Goal: Task Accomplishment & Management: Manage account settings

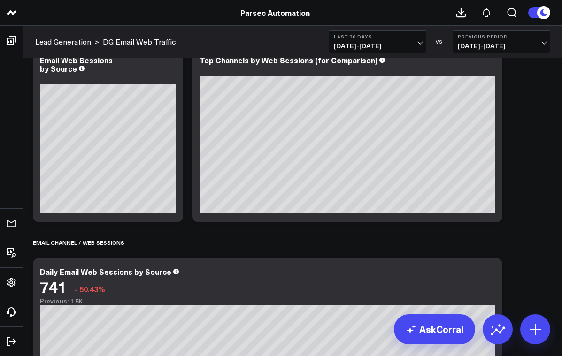
scroll to position [44, 0]
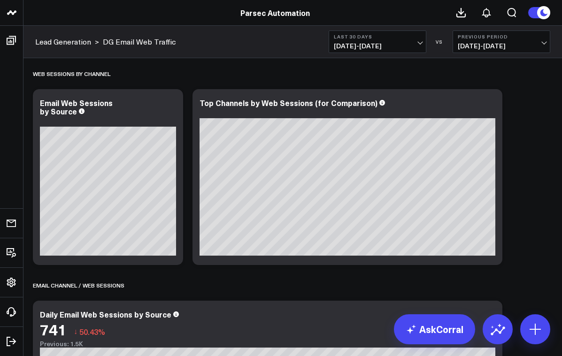
click at [388, 46] on span "09/10/25 - 10/09/25" at bounding box center [377, 46] width 87 height 8
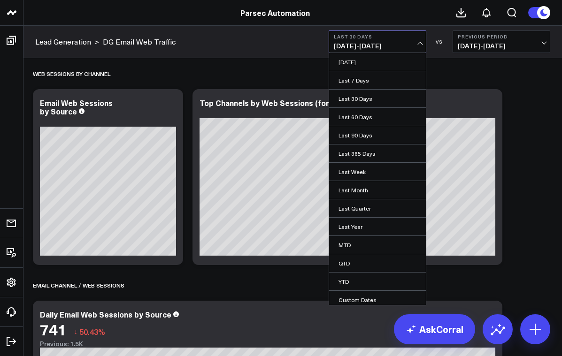
click at [375, 45] on span "09/10/25 - 10/09/25" at bounding box center [377, 46] width 87 height 8
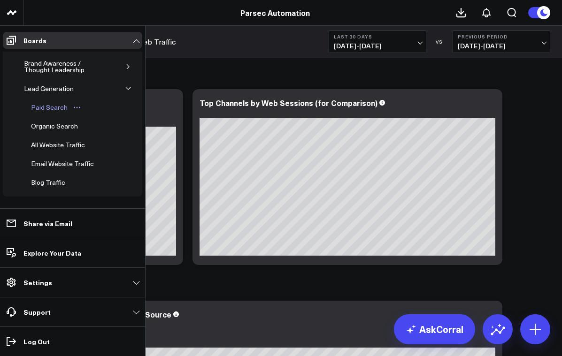
scroll to position [58, 0]
click at [50, 108] on div "Paid Search" at bounding box center [49, 106] width 41 height 11
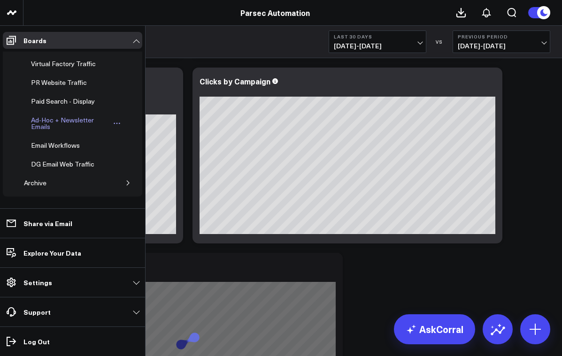
scroll to position [180, 0]
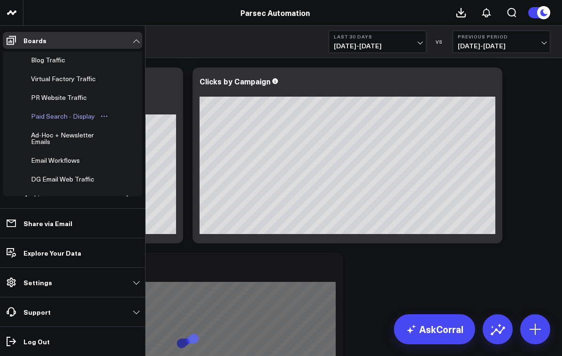
click at [51, 116] on div "Paid Search - Display" at bounding box center [63, 116] width 68 height 11
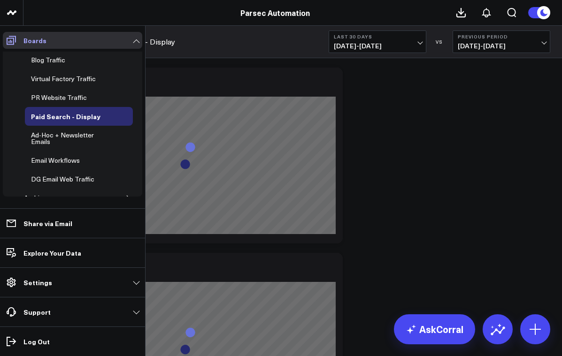
scroll to position [141, 0]
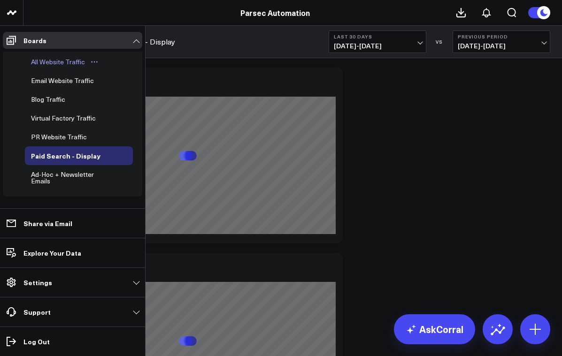
click at [54, 60] on div "All Website Traffic" at bounding box center [58, 61] width 59 height 11
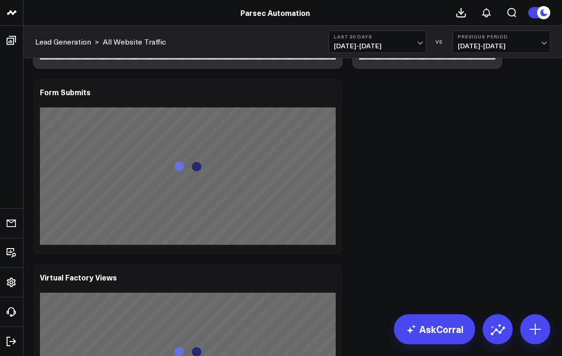
scroll to position [546, 0]
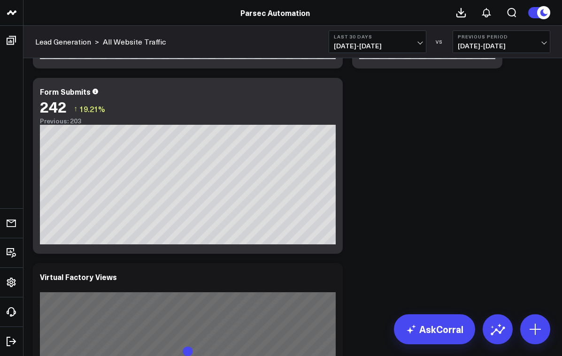
click at [379, 37] on b "Last 30 Days" at bounding box center [377, 37] width 87 height 6
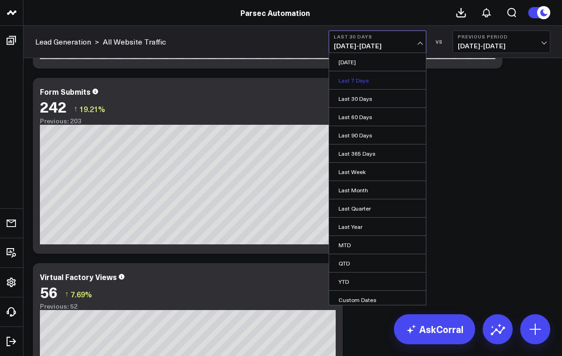
click at [366, 78] on link "Last 7 Days" at bounding box center [377, 80] width 97 height 18
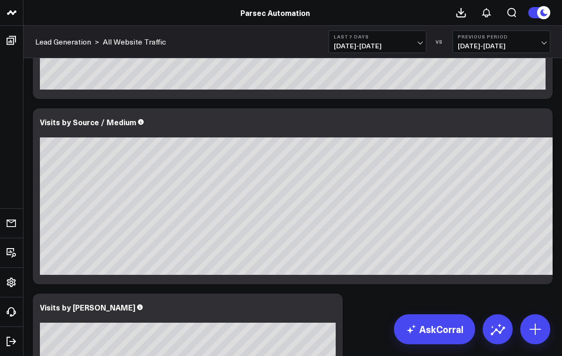
scroll to position [1070, 0]
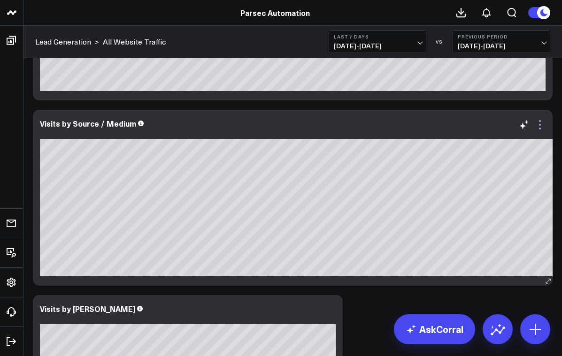
click at [540, 124] on icon at bounding box center [539, 124] width 11 height 11
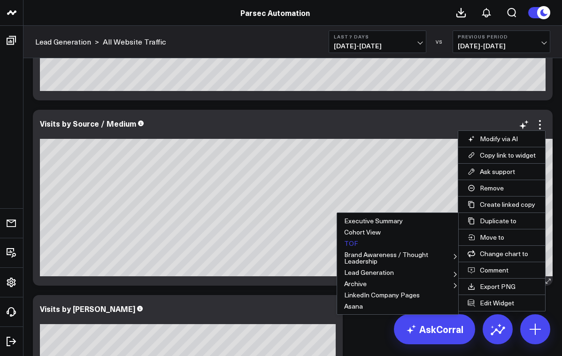
scroll to position [1103, 0]
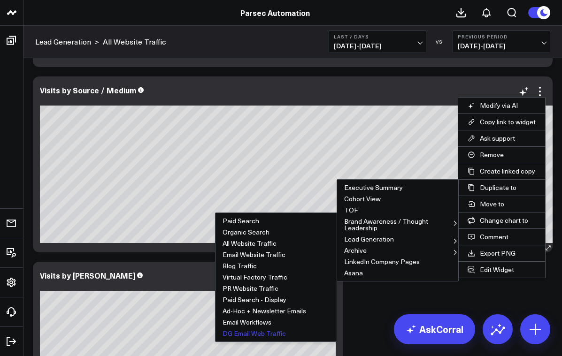
click at [248, 334] on button "DG Email Web Traffic" at bounding box center [275, 333] width 121 height 11
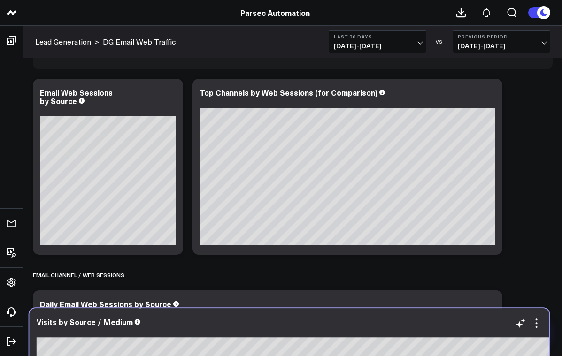
scroll to position [206, 0]
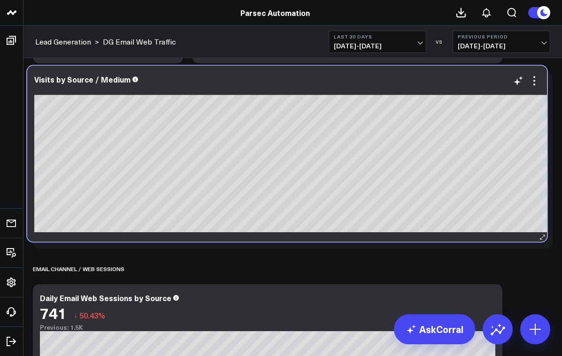
drag, startPoint x: 236, startPoint y: 103, endPoint x: 229, endPoint y: 85, distance: 18.8
click at [229, 82] on div "Visits by Source / Medium" at bounding box center [341, 79] width 615 height 8
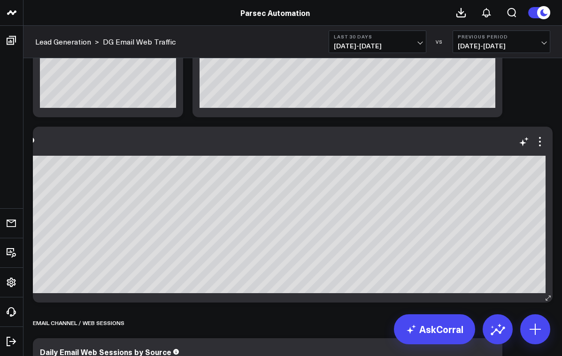
scroll to position [0, 0]
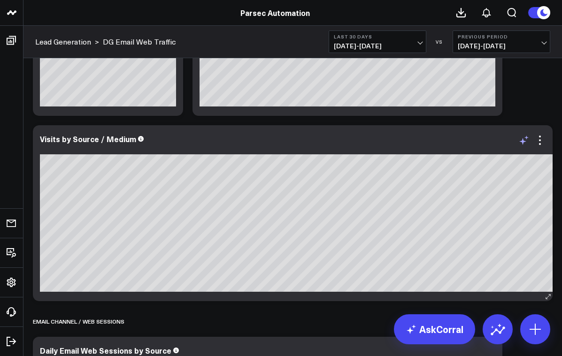
click at [523, 141] on icon at bounding box center [522, 141] width 7 height 7
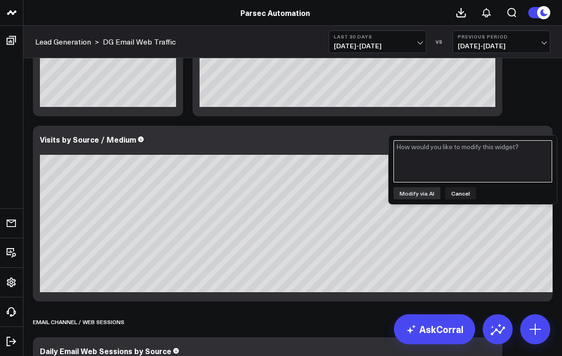
click at [442, 151] on textarea at bounding box center [472, 161] width 159 height 42
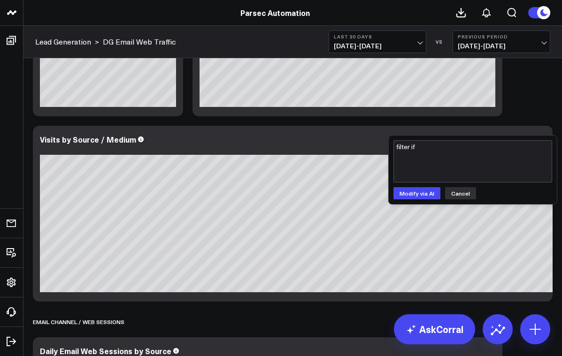
click at [458, 193] on button "Cancel" at bounding box center [460, 193] width 31 height 12
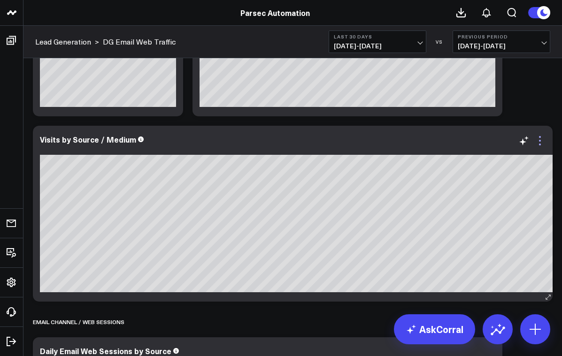
click at [541, 140] on icon at bounding box center [539, 140] width 11 height 11
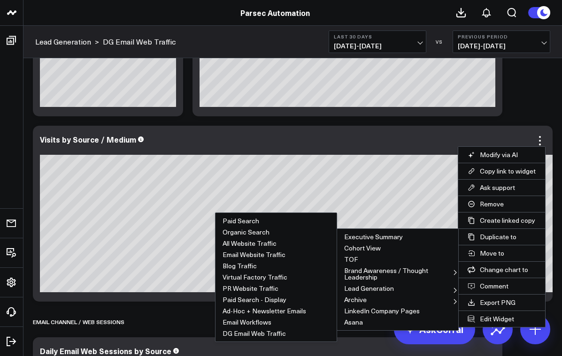
click at [243, 334] on button "DG Email Web Traffic" at bounding box center [275, 333] width 121 height 11
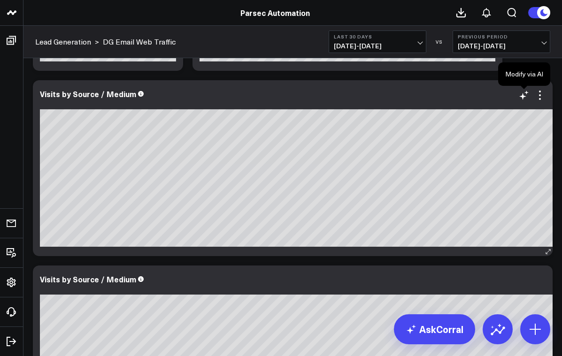
scroll to position [195, 0]
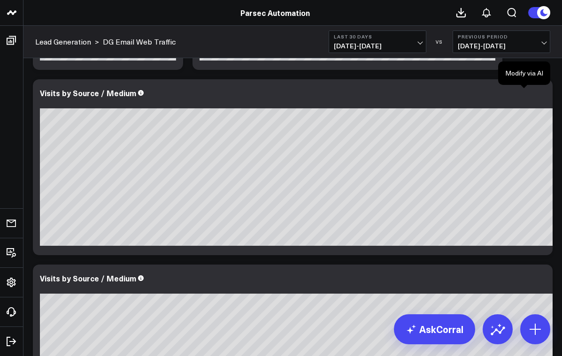
drag, startPoint x: 525, startPoint y: 91, endPoint x: 519, endPoint y: 95, distance: 6.9
click at [0, 0] on icon at bounding box center [0, 0] width 0 height 0
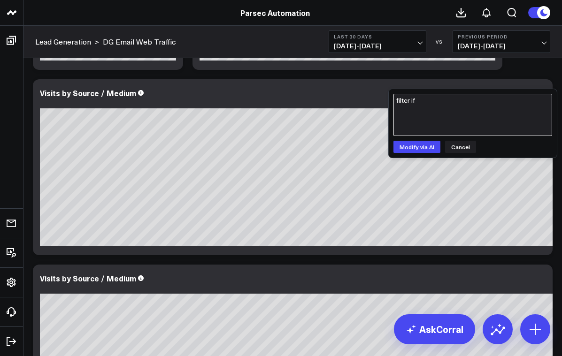
click at [445, 111] on textarea "filter if" at bounding box center [472, 115] width 159 height 42
click at [471, 100] on textarea "filter if source = Google, (fdirect)" at bounding box center [472, 115] width 159 height 42
click at [505, 100] on textarea "filter if source = Google, (direct)" at bounding box center [472, 115] width 159 height 42
drag, startPoint x: 486, startPoint y: 101, endPoint x: 465, endPoint y: 101, distance: 21.1
click at [464, 101] on textarea "filter if source = Google, (direct), linkedin," at bounding box center [472, 115] width 159 height 42
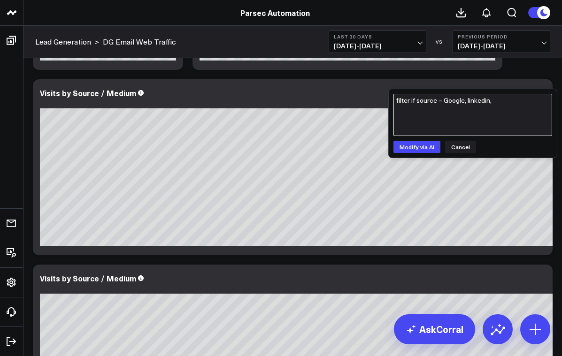
click at [508, 100] on textarea "filter if source = Google, linkedin," at bounding box center [472, 115] width 159 height 42
click at [441, 101] on textarea "filter if source = Google, linkedin," at bounding box center [472, 115] width 159 height 42
click at [524, 101] on textarea "filter if source equals Google, linkedin," at bounding box center [472, 115] width 159 height 42
type textarea "filter if source equals Google, linkedin, bing or (direct)"
click at [417, 145] on button "Modify via AI" at bounding box center [416, 147] width 47 height 12
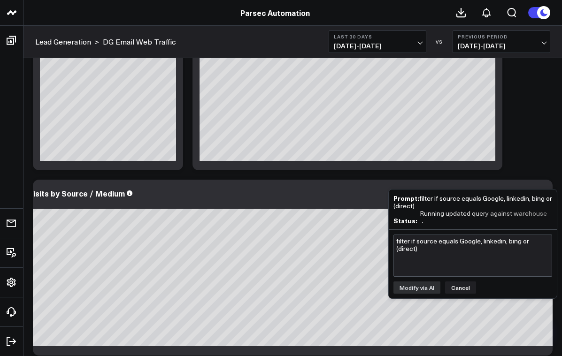
scroll to position [0, 0]
click at [464, 285] on button "Cancel" at bounding box center [460, 287] width 31 height 12
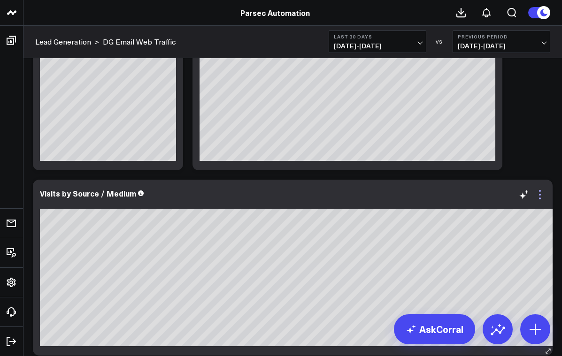
click at [540, 195] on icon at bounding box center [539, 194] width 11 height 11
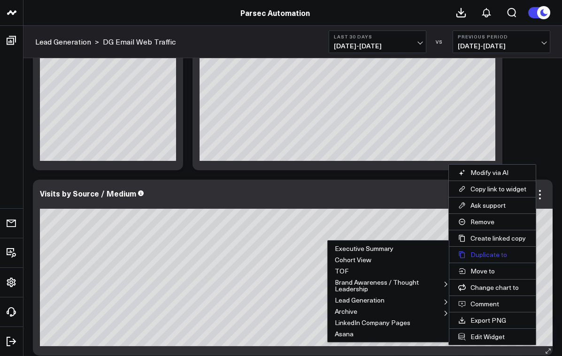
scroll to position [109, 0]
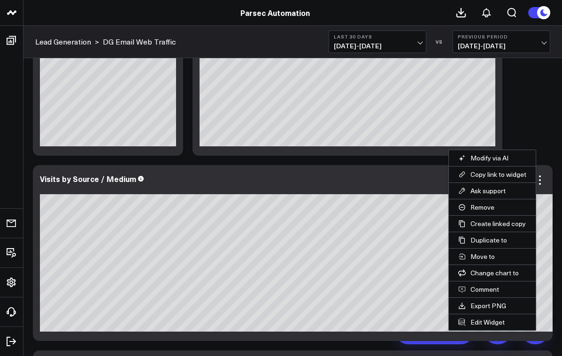
click at [480, 206] on button "Remove" at bounding box center [491, 207] width 87 height 16
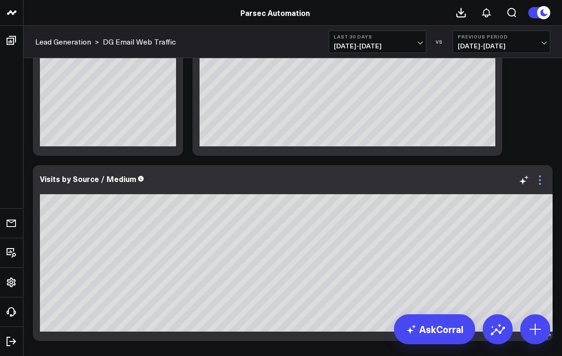
click at [540, 180] on icon at bounding box center [540, 180] width 2 height 2
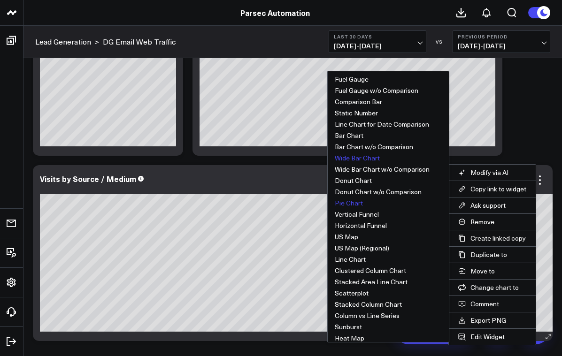
click at [350, 201] on button "Pie Chart" at bounding box center [387, 203] width 121 height 11
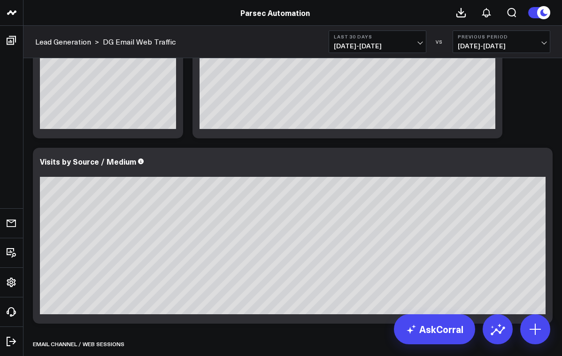
scroll to position [133, 0]
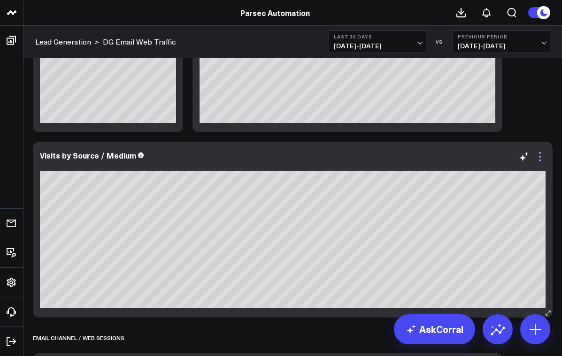
click at [537, 156] on icon at bounding box center [539, 156] width 11 height 11
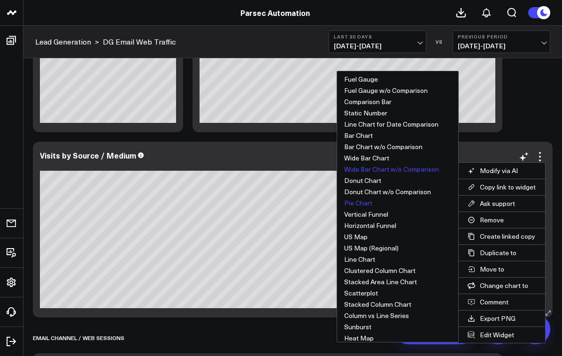
click at [375, 168] on button "Wide Bar Chart w/o Comparison" at bounding box center [397, 169] width 121 height 11
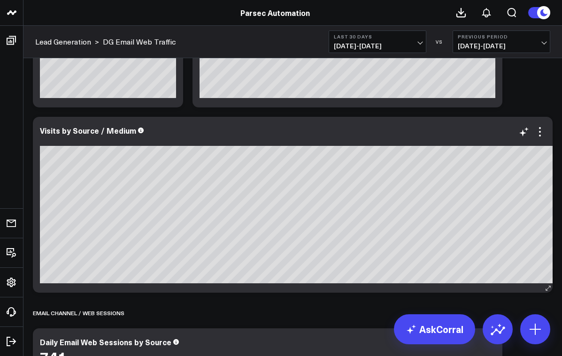
scroll to position [162, 0]
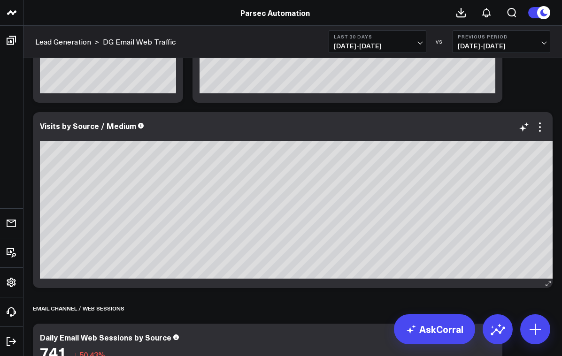
click at [545, 129] on div "Visits by Source / Medium" at bounding box center [347, 126] width 615 height 8
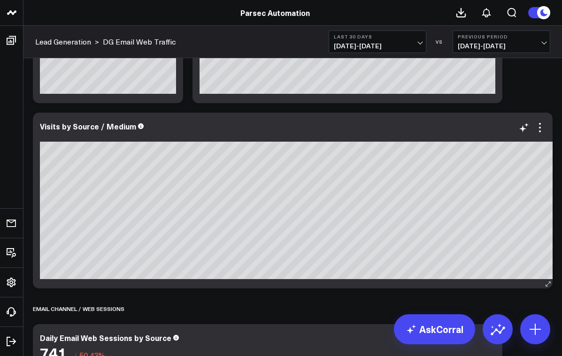
scroll to position [0, 13]
click at [541, 129] on icon at bounding box center [539, 127] width 11 height 11
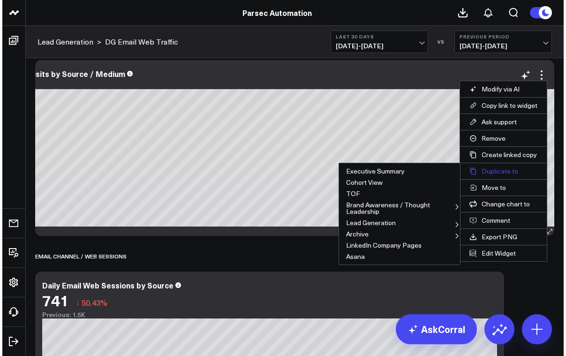
scroll to position [223, 0]
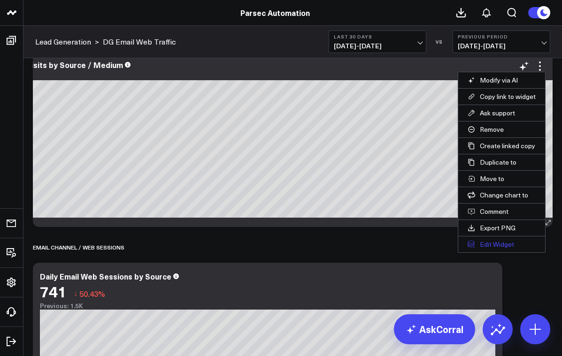
click at [486, 243] on button "Edit Widget" at bounding box center [501, 244] width 87 height 16
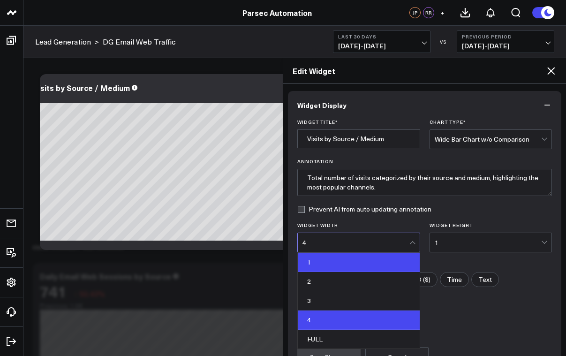
drag, startPoint x: 313, startPoint y: 244, endPoint x: 324, endPoint y: 264, distance: 22.7
click at [313, 244] on div "4" at bounding box center [356, 243] width 107 height 8
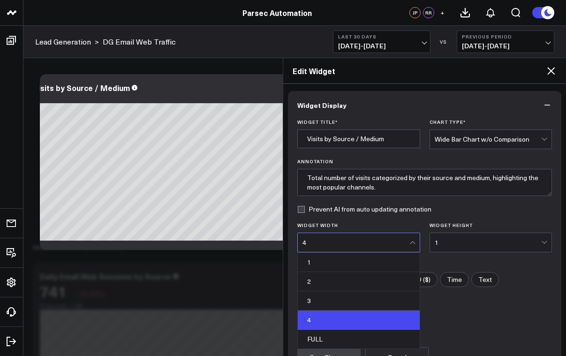
drag, startPoint x: 318, startPoint y: 298, endPoint x: 326, endPoint y: 295, distance: 9.1
click at [317, 298] on div "3" at bounding box center [359, 300] width 122 height 19
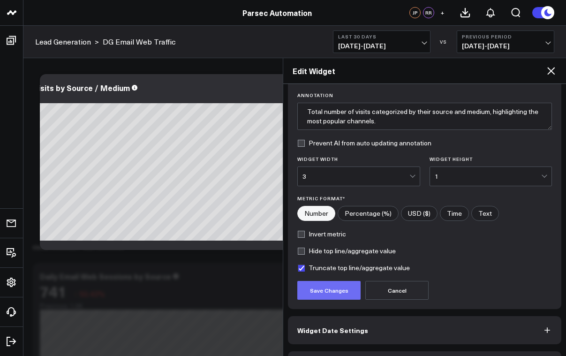
scroll to position [67, 0]
click at [321, 288] on button "Save Changes" at bounding box center [328, 289] width 63 height 19
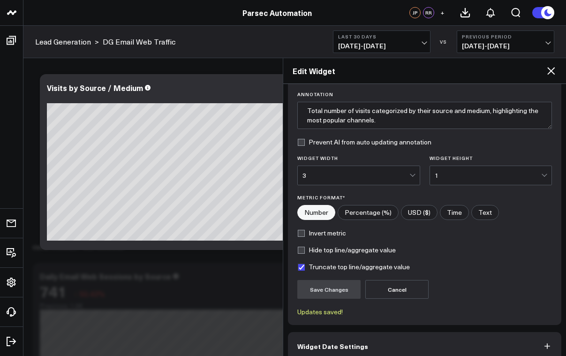
drag, startPoint x: 550, startPoint y: 73, endPoint x: 526, endPoint y: 90, distance: 29.3
click at [550, 72] on icon at bounding box center [551, 71] width 8 height 8
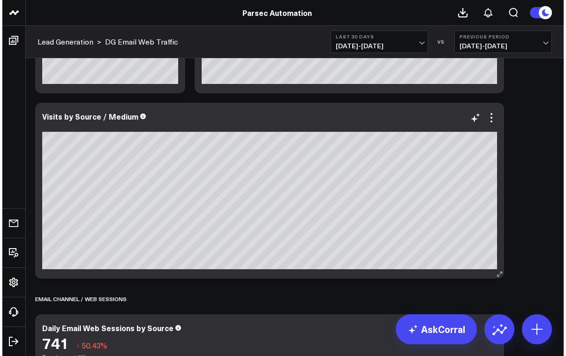
scroll to position [174, 0]
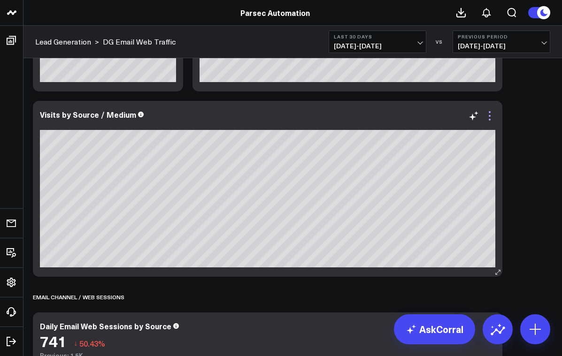
click at [492, 118] on icon at bounding box center [489, 115] width 11 height 11
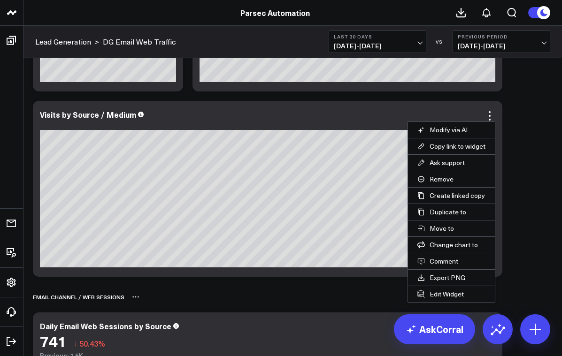
click at [441, 293] on button "Edit Widget" at bounding box center [451, 294] width 87 height 16
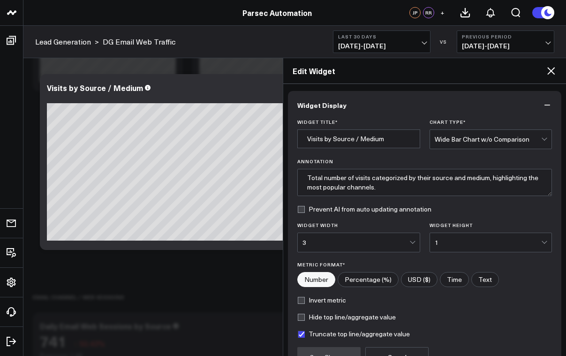
drag, startPoint x: 325, startPoint y: 241, endPoint x: 321, endPoint y: 250, distance: 9.5
click at [325, 241] on div "3" at bounding box center [356, 243] width 107 height 8
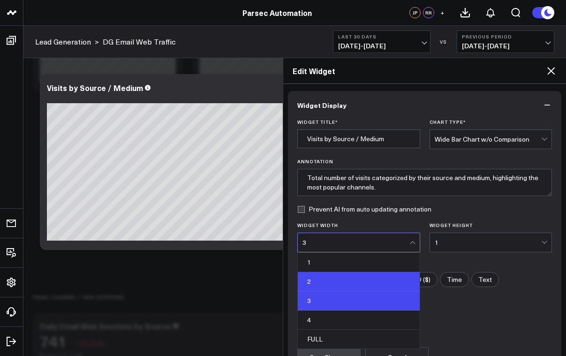
drag, startPoint x: 315, startPoint y: 283, endPoint x: 319, endPoint y: 279, distance: 5.6
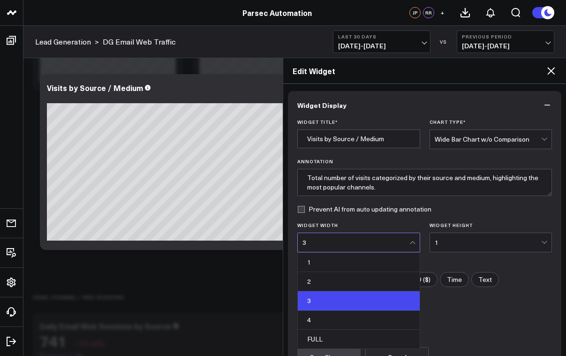
click at [315, 283] on div "2" at bounding box center [359, 281] width 122 height 19
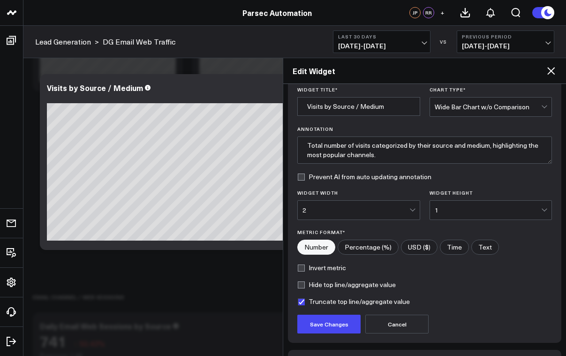
scroll to position [36, 0]
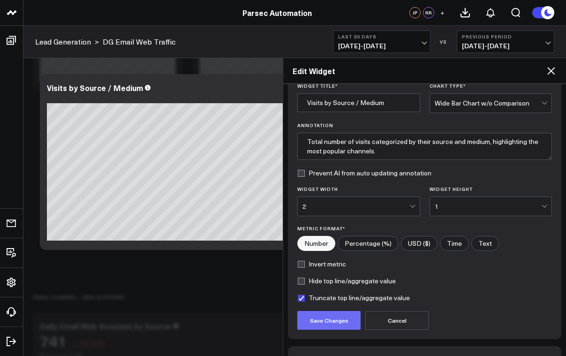
click at [323, 319] on button "Save Changes" at bounding box center [328, 320] width 63 height 19
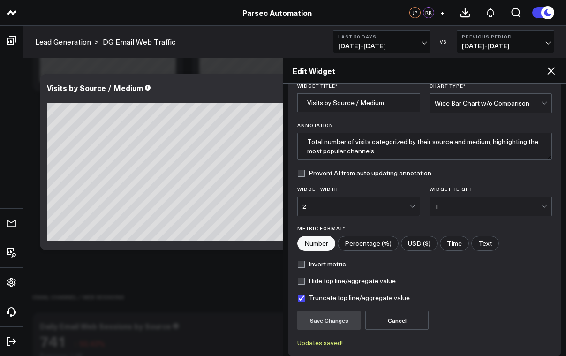
click at [552, 71] on icon at bounding box center [551, 70] width 11 height 11
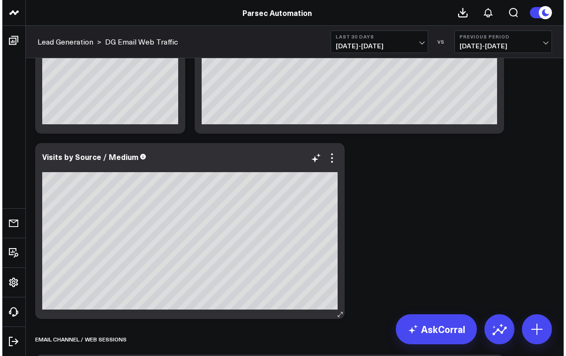
scroll to position [135, 0]
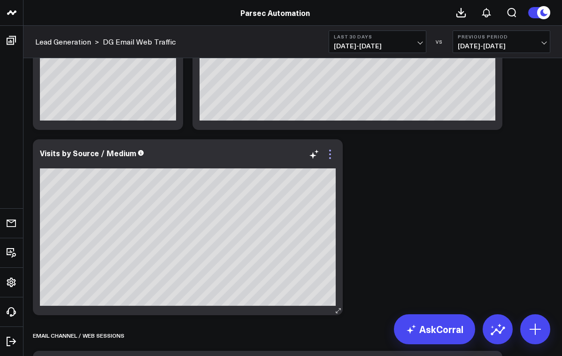
click at [329, 158] on icon at bounding box center [330, 158] width 2 height 2
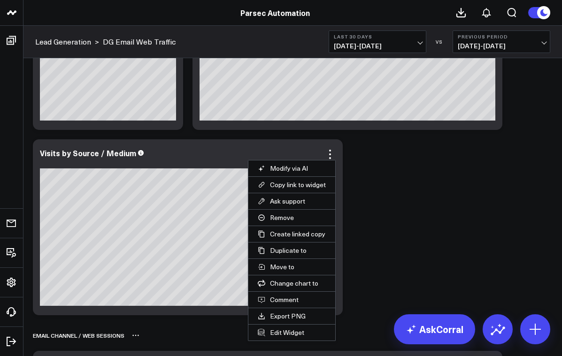
drag, startPoint x: 280, startPoint y: 332, endPoint x: 275, endPoint y: 330, distance: 5.1
click at [279, 332] on button "Edit Widget" at bounding box center [291, 333] width 87 height 16
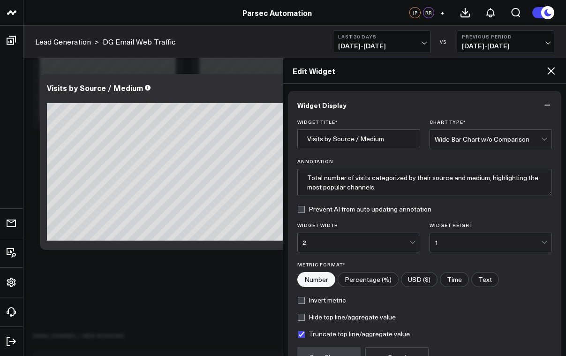
click at [325, 246] on div "2" at bounding box center [356, 242] width 107 height 19
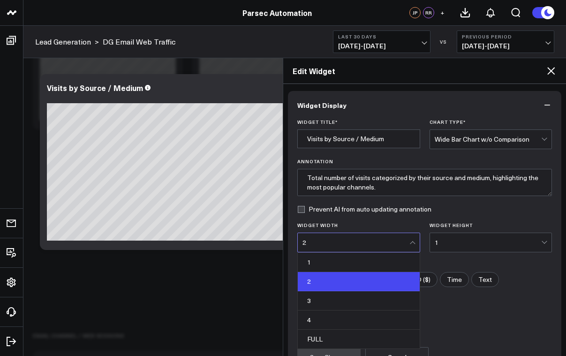
drag, startPoint x: 310, startPoint y: 300, endPoint x: 316, endPoint y: 299, distance: 6.2
click at [310, 300] on div "3" at bounding box center [359, 300] width 122 height 19
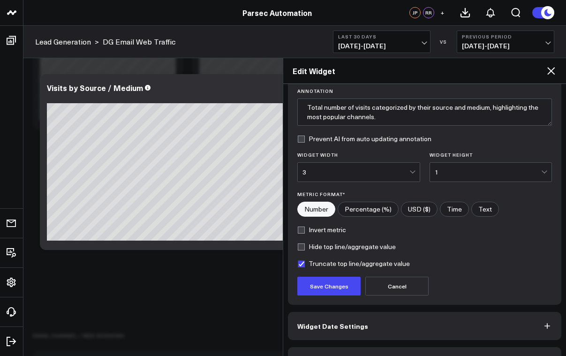
scroll to position [97, 0]
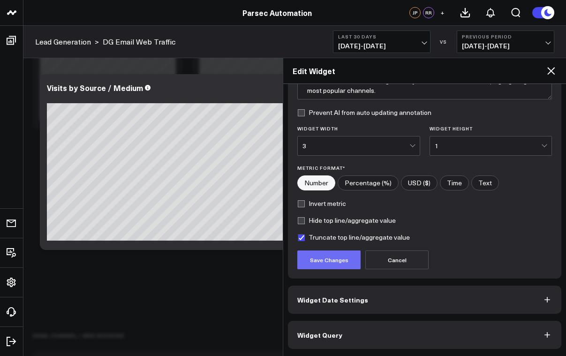
click at [346, 254] on button "Save Changes" at bounding box center [328, 260] width 63 height 19
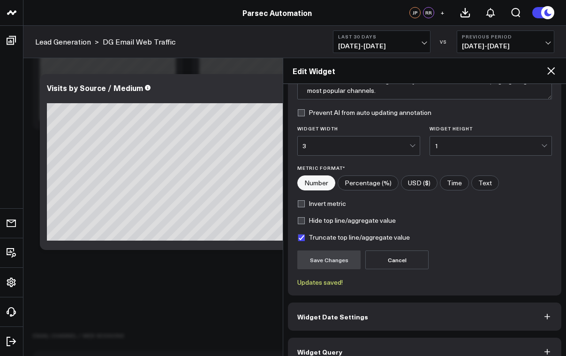
drag, startPoint x: 552, startPoint y: 70, endPoint x: 527, endPoint y: 101, distance: 39.3
click at [552, 70] on icon at bounding box center [551, 71] width 8 height 8
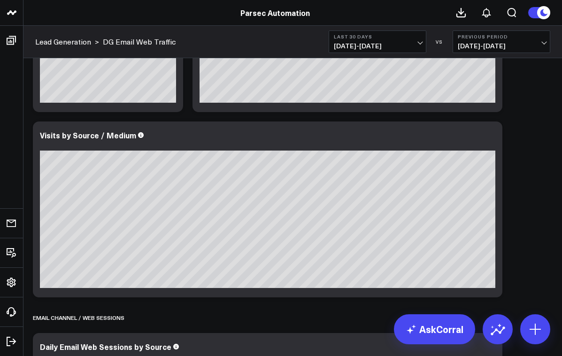
scroll to position [159, 0]
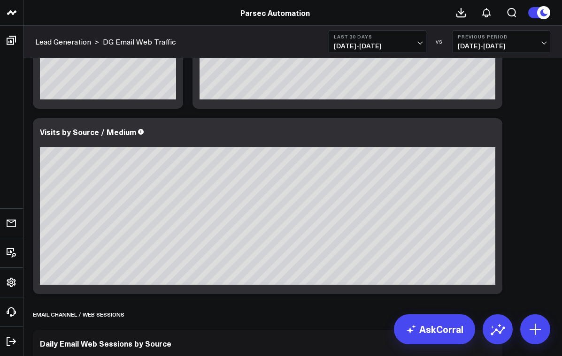
scroll to position [171, 0]
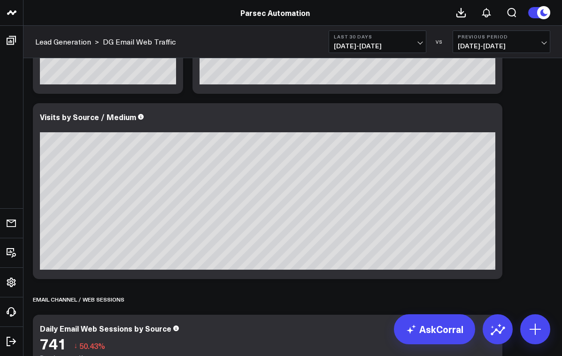
click at [477, 117] on icon at bounding box center [473, 118] width 11 height 11
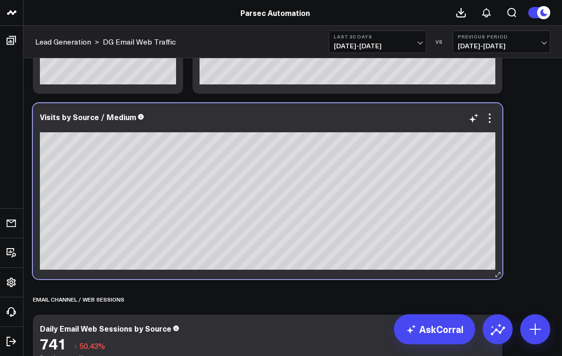
click at [496, 108] on div "Visits by Source / Medium" at bounding box center [267, 191] width 469 height 176
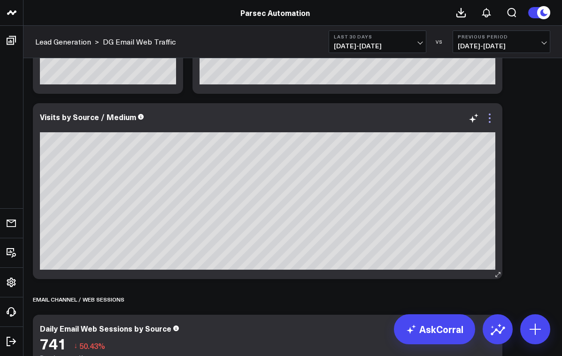
click at [491, 118] on icon at bounding box center [489, 118] width 11 height 11
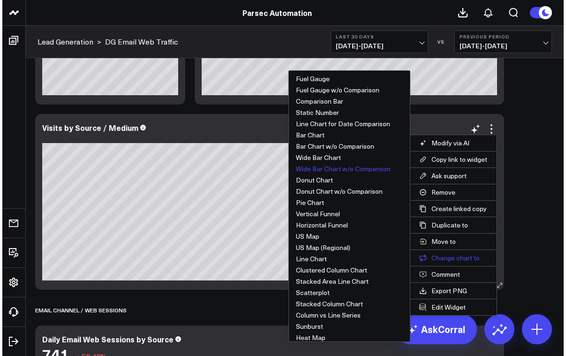
scroll to position [173, 0]
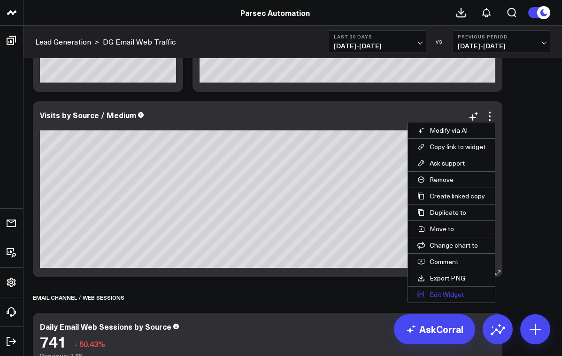
click at [436, 296] on button "Edit Widget" at bounding box center [451, 295] width 87 height 16
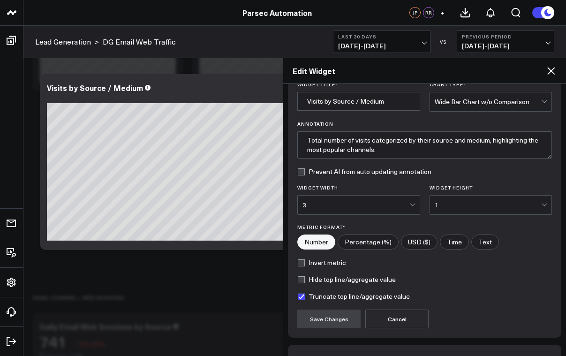
scroll to position [47, 0]
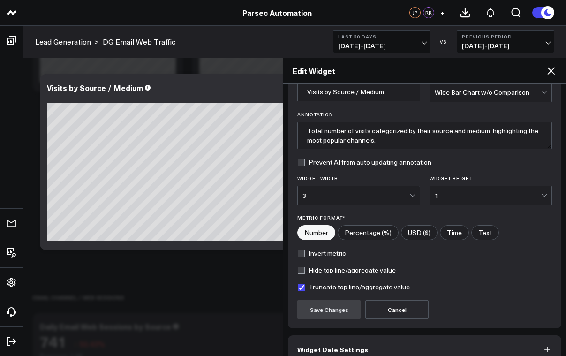
click at [299, 272] on label "Hide top line/aggregate value" at bounding box center [346, 270] width 99 height 8
click at [299, 272] on input "Hide top line/aggregate value" at bounding box center [301, 270] width 8 height 8
checkbox input "true"
drag, startPoint x: 314, startPoint y: 313, endPoint x: 327, endPoint y: 297, distance: 20.7
click at [314, 312] on button "Save Changes" at bounding box center [328, 309] width 63 height 19
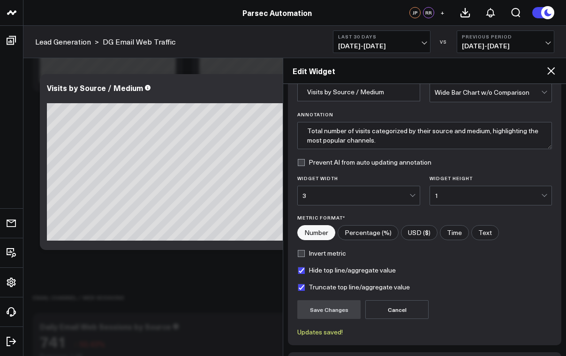
drag, startPoint x: 549, startPoint y: 70, endPoint x: 543, endPoint y: 84, distance: 15.6
click at [549, 70] on icon at bounding box center [551, 70] width 11 height 11
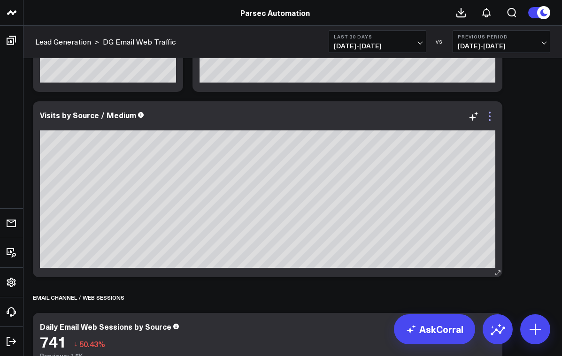
click at [487, 117] on icon at bounding box center [489, 116] width 11 height 11
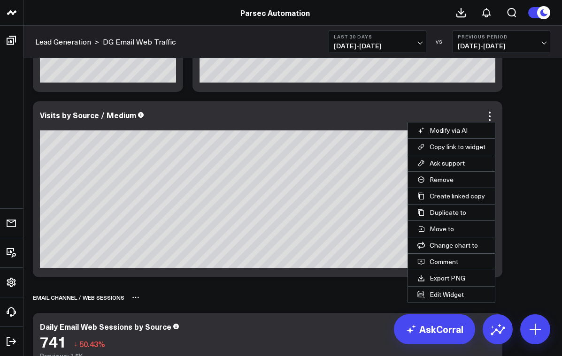
click at [448, 295] on button "Edit Widget" at bounding box center [451, 295] width 87 height 16
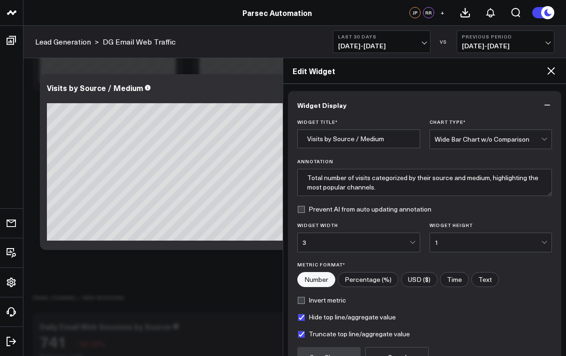
click at [306, 318] on label "Hide top line/aggregate value" at bounding box center [346, 317] width 99 height 8
click at [305, 318] on input "Hide top line/aggregate value" at bounding box center [301, 317] width 8 height 8
checkbox input "false"
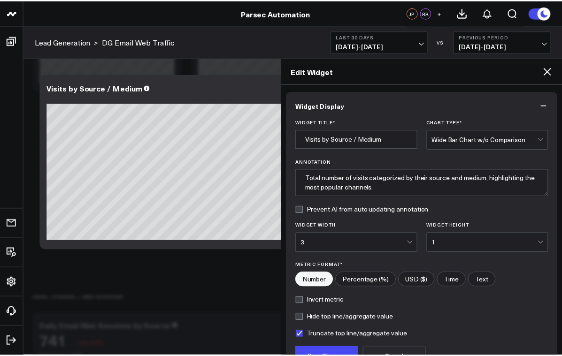
scroll to position [31, 0]
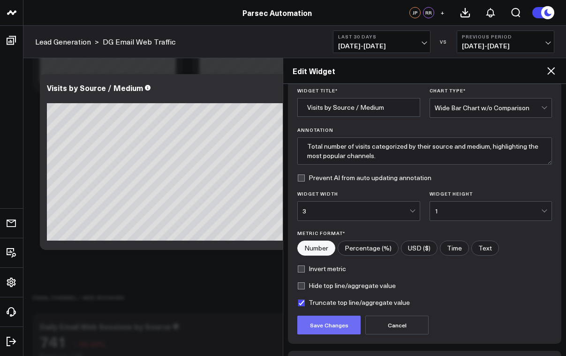
click at [341, 324] on button "Save Changes" at bounding box center [328, 325] width 63 height 19
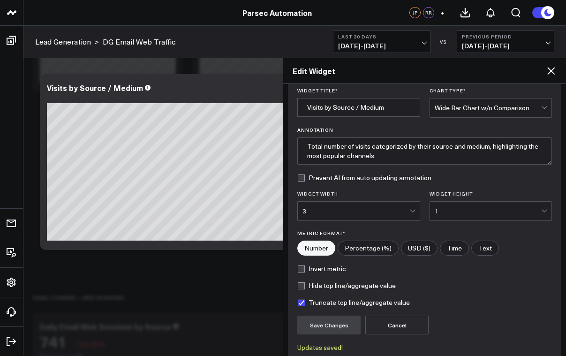
click at [559, 66] on div "Edit Widget" at bounding box center [424, 71] width 283 height 26
click at [552, 71] on icon at bounding box center [551, 71] width 8 height 8
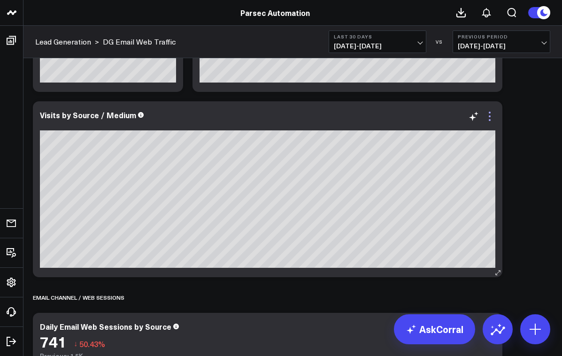
click at [488, 114] on icon at bounding box center [489, 116] width 11 height 11
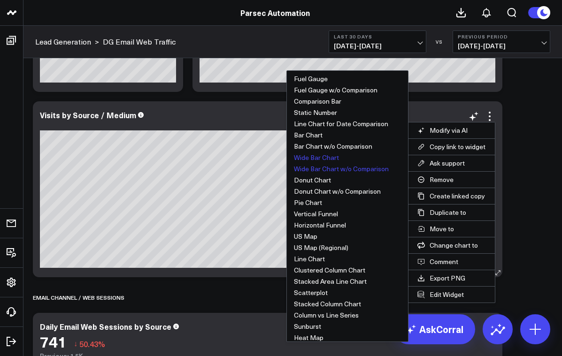
click at [332, 159] on button "Wide Bar Chart" at bounding box center [347, 157] width 121 height 11
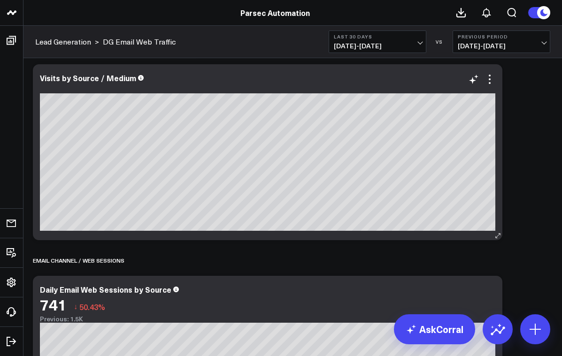
scroll to position [211, 0]
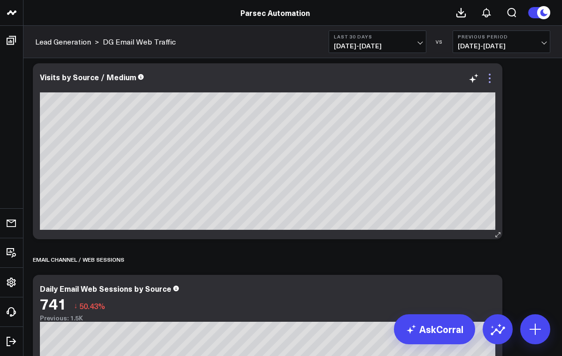
click at [487, 81] on icon at bounding box center [489, 78] width 11 height 11
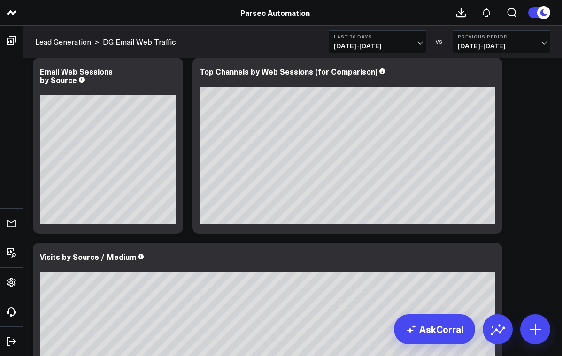
scroll to position [32, 0]
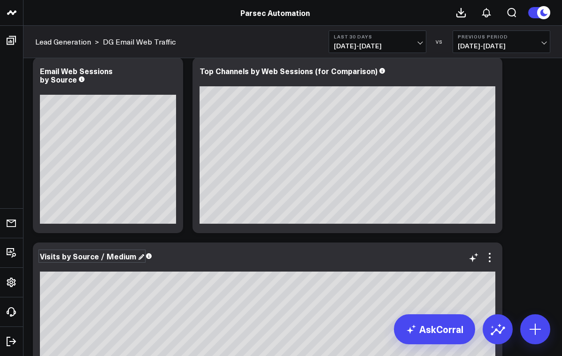
click at [122, 256] on div "Visits by Source / Medium" at bounding box center [92, 256] width 104 height 10
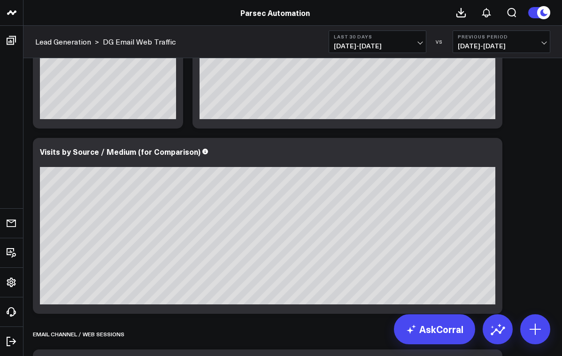
scroll to position [138, 0]
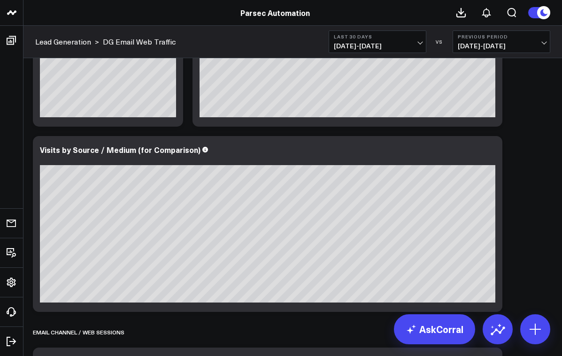
click at [371, 41] on button "Last 30 Days 09/10/25 - 10/09/25" at bounding box center [377, 41] width 98 height 23
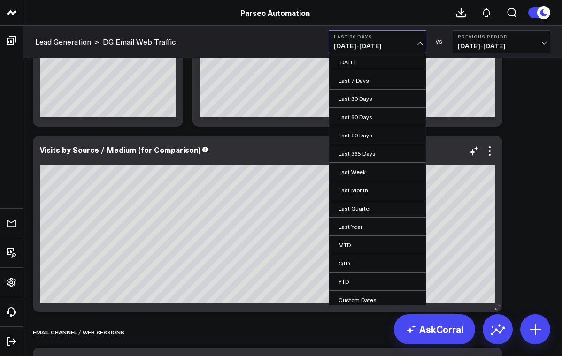
drag, startPoint x: 360, startPoint y: 135, endPoint x: 418, endPoint y: 158, distance: 62.6
click at [360, 135] on link "Last 90 Days" at bounding box center [377, 135] width 97 height 18
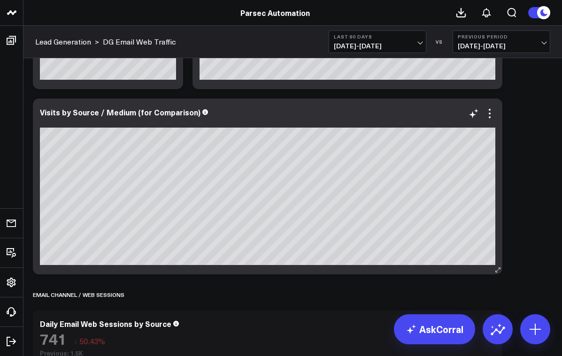
scroll to position [182, 0]
